Goal: Information Seeking & Learning: Learn about a topic

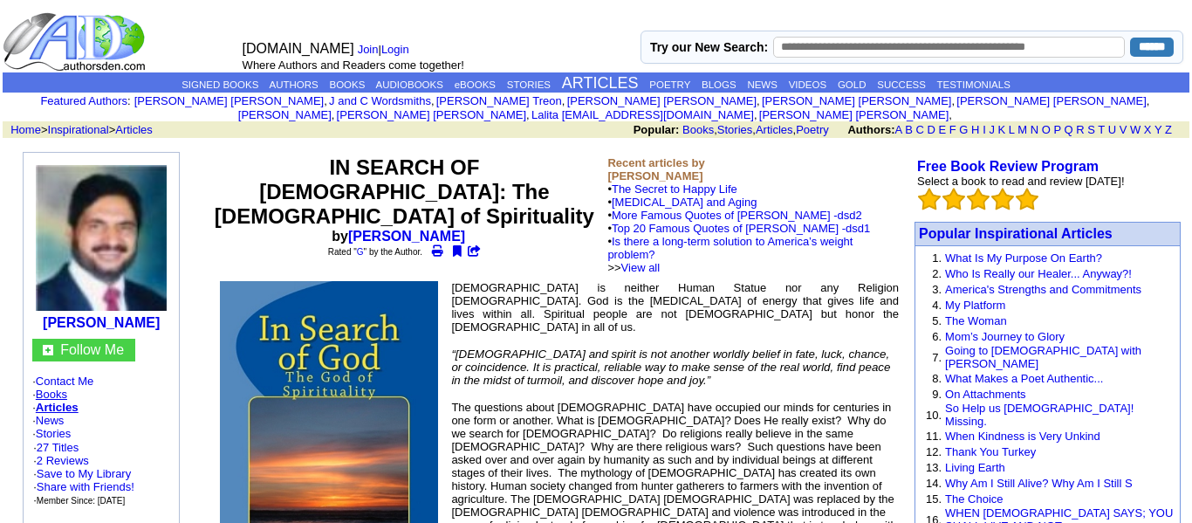
click at [59, 389] on link "Books" at bounding box center [51, 393] width 31 height 13
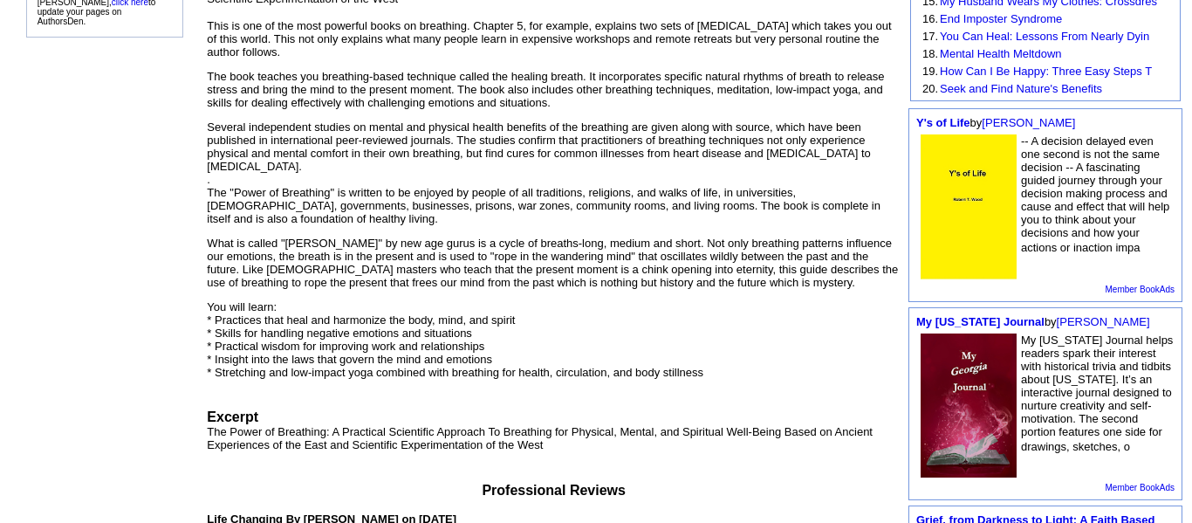
scroll to position [12, 0]
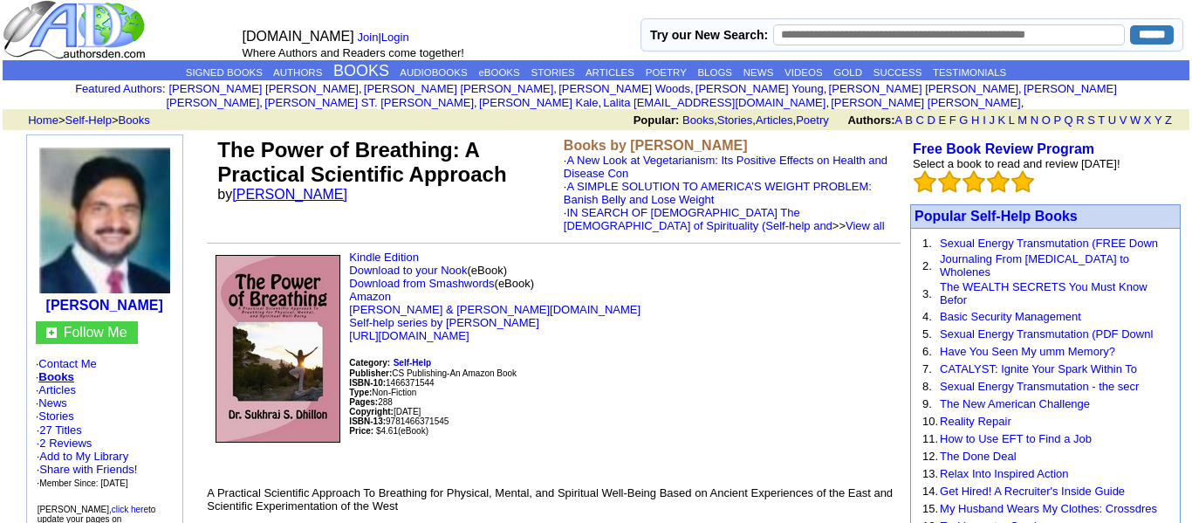
click at [286, 190] on link "[PERSON_NAME]" at bounding box center [289, 194] width 115 height 15
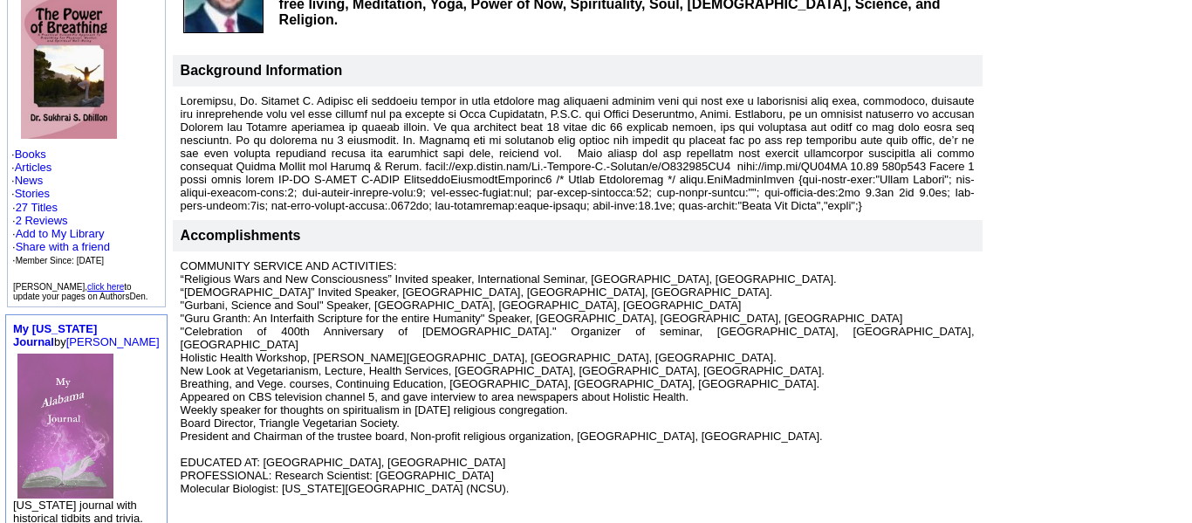
scroll to position [253, 0]
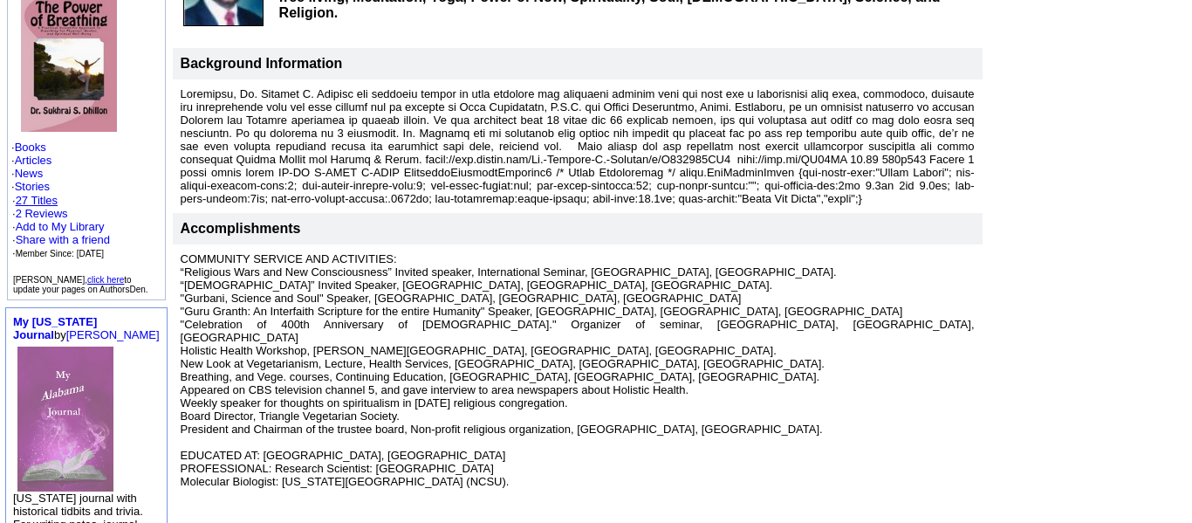
click at [41, 198] on link "27 Titles" at bounding box center [37, 200] width 42 height 13
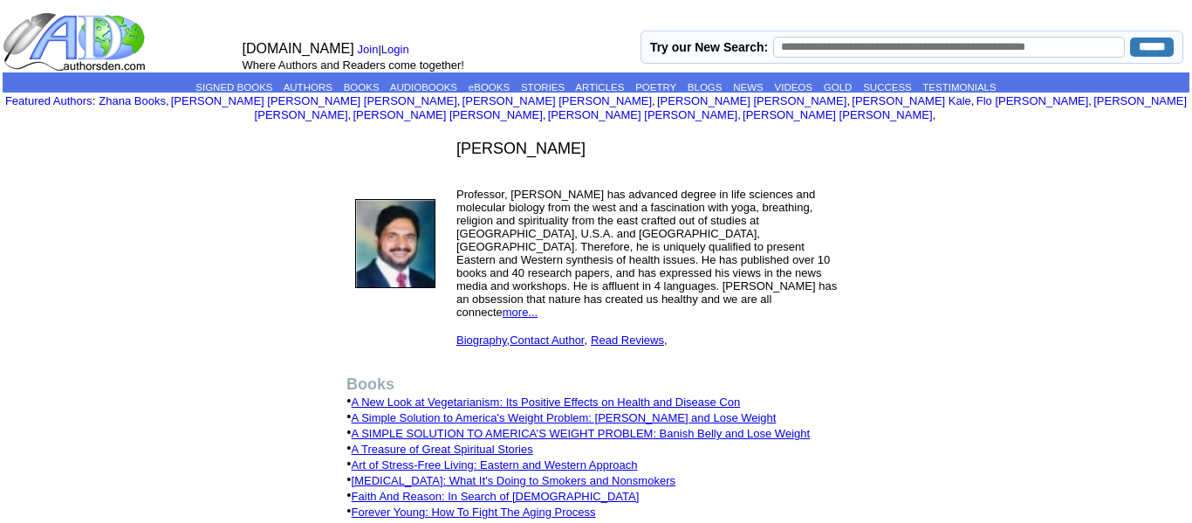
click at [520, 305] on link "more..." at bounding box center [520, 311] width 35 height 13
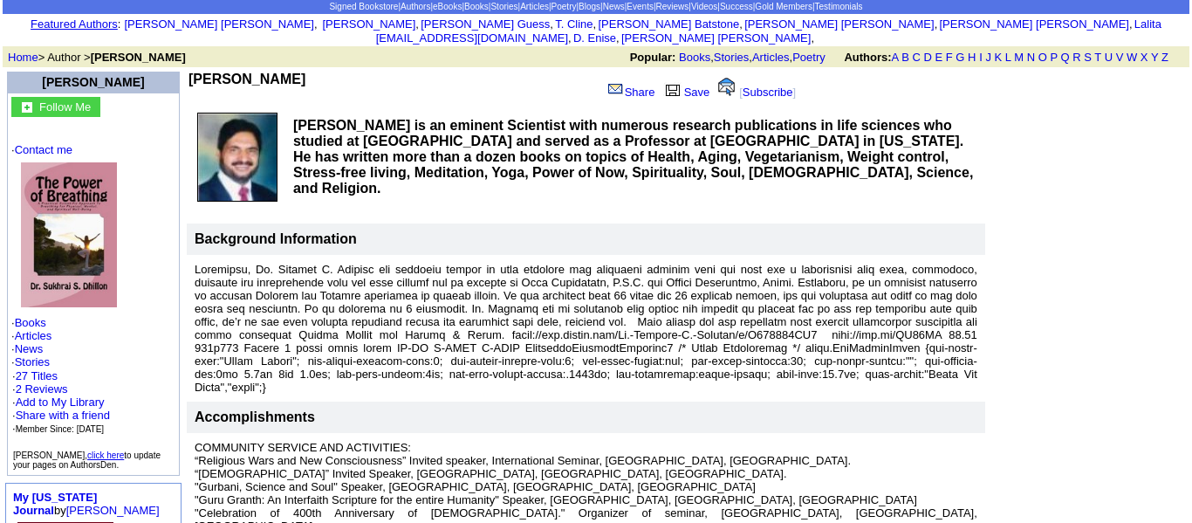
scroll to position [73, 0]
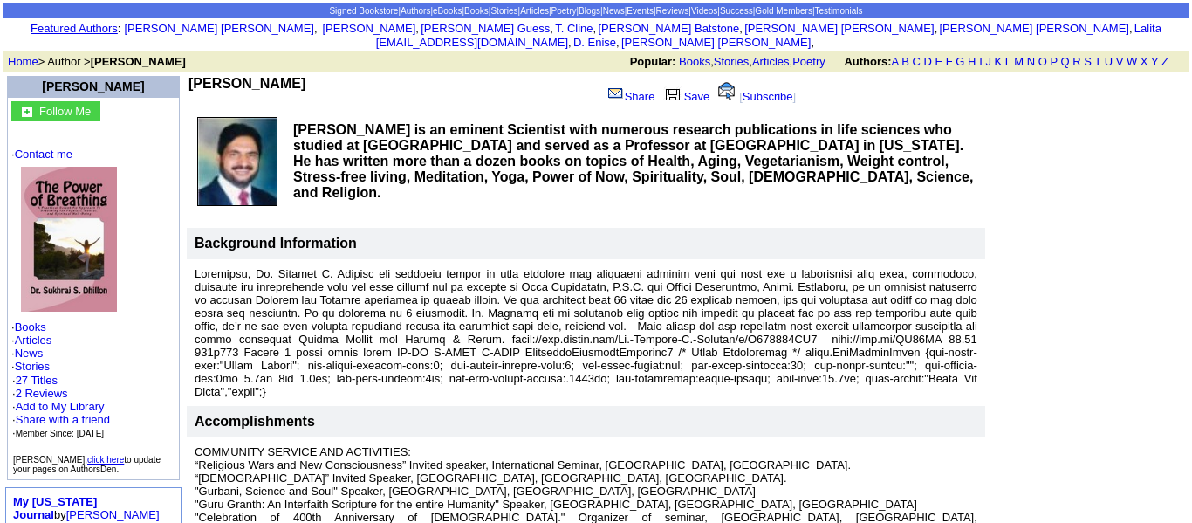
drag, startPoint x: 298, startPoint y: 72, endPoint x: 163, endPoint y: 73, distance: 134.4
click at [188, 76] on td "[PERSON_NAME]" at bounding box center [392, 92] width 408 height 33
copy b "[PERSON_NAME]"
